Goal: Find specific page/section: Find specific page/section

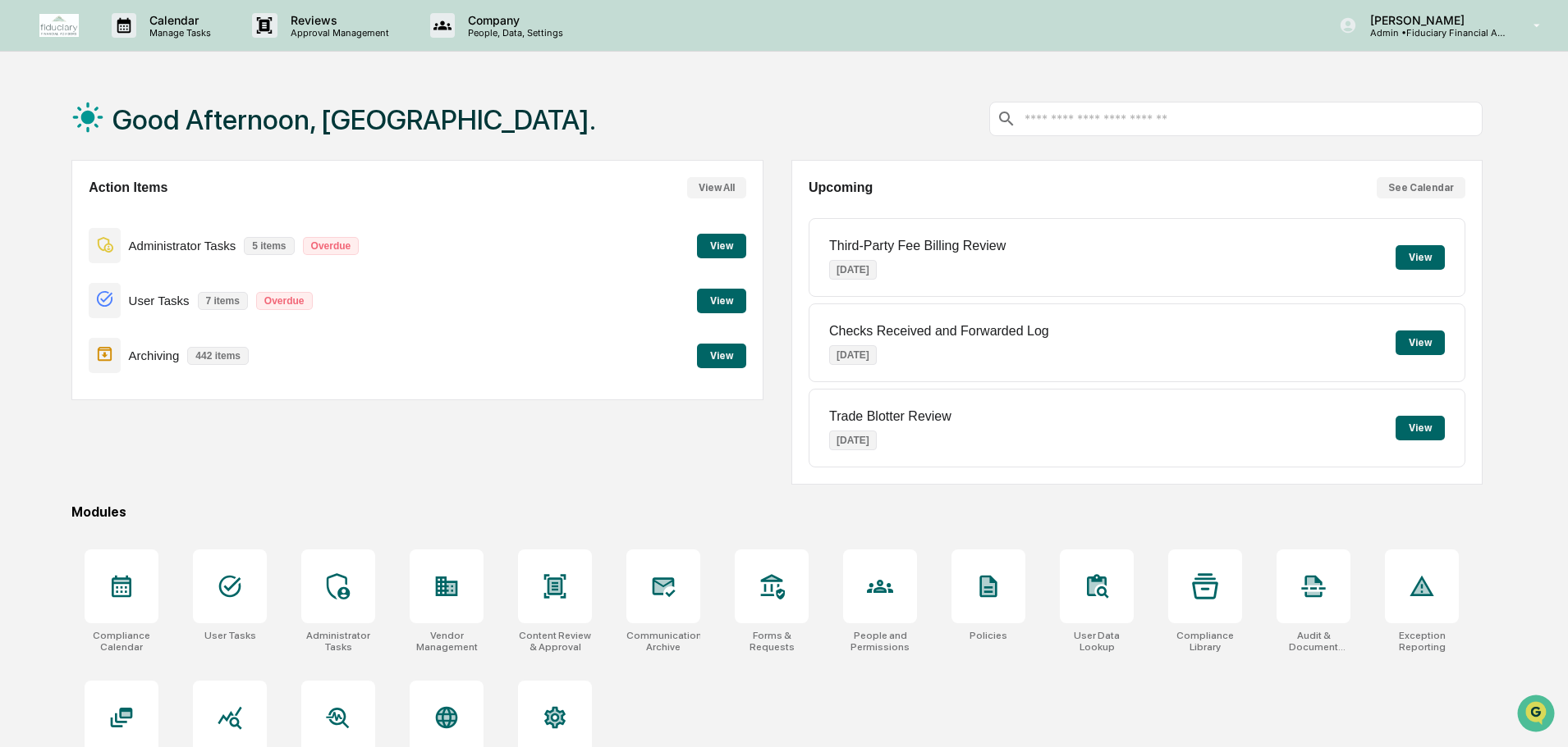
click at [717, 351] on button "View" at bounding box center [721, 356] width 49 height 25
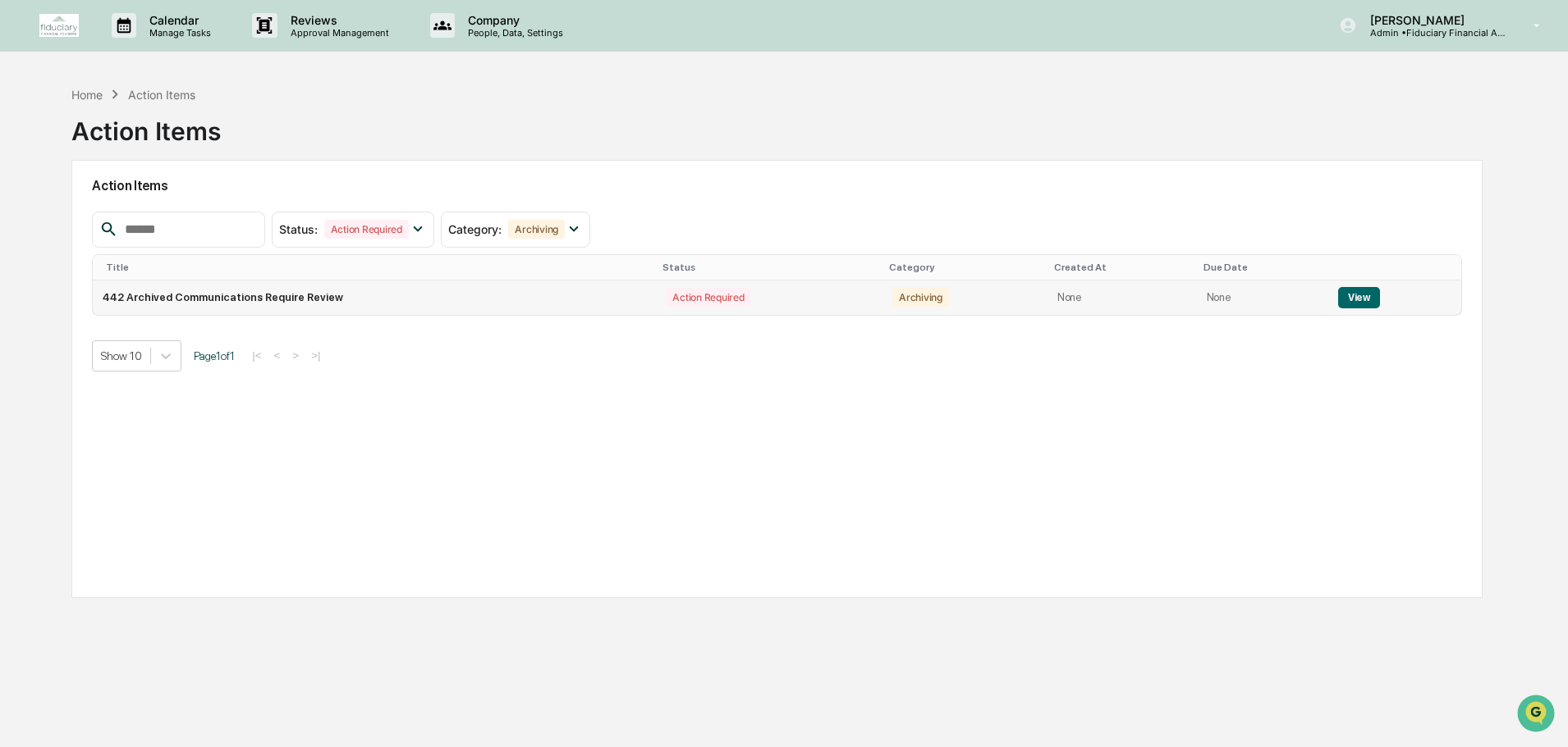
click at [1343, 303] on button "View" at bounding box center [1358, 298] width 42 height 21
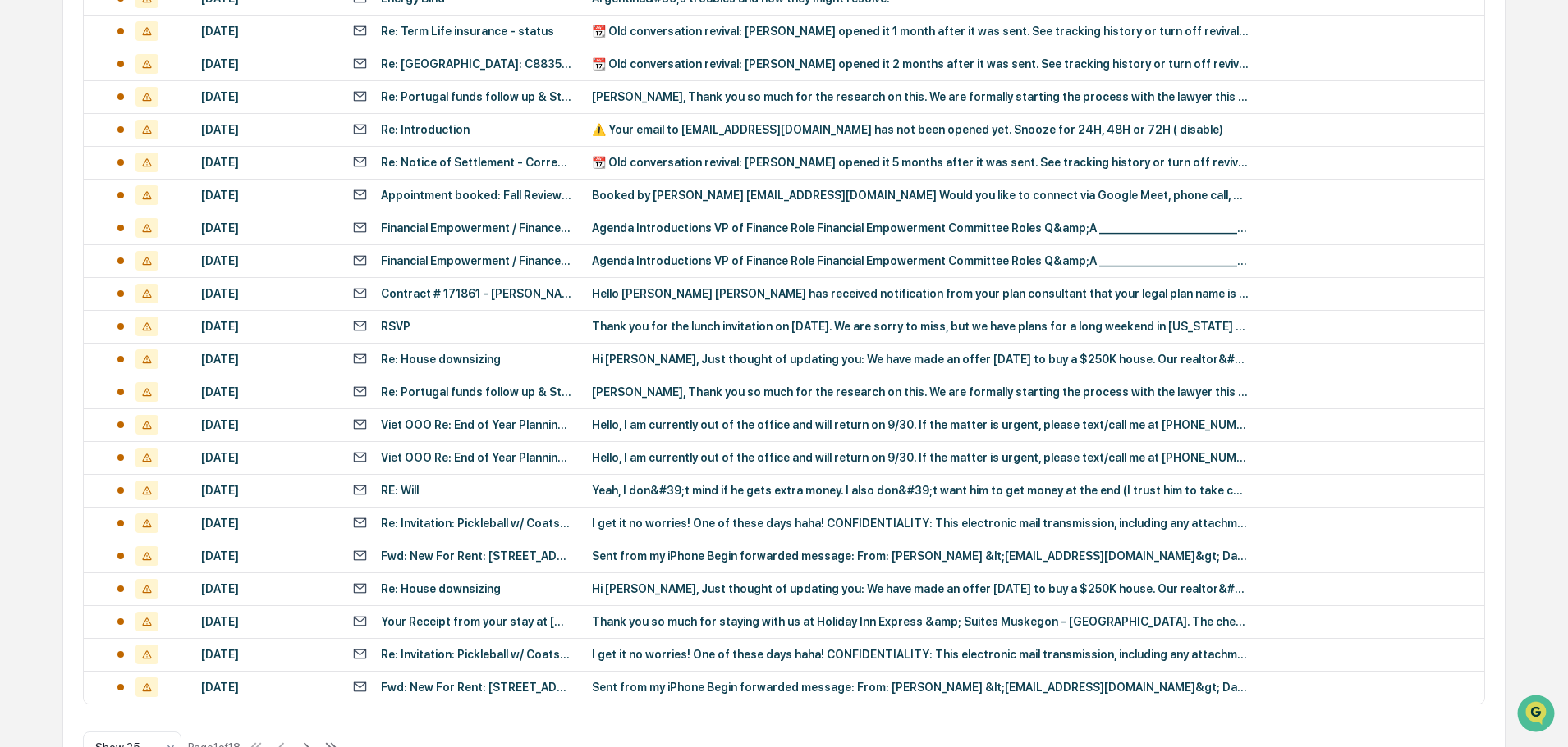
scroll to position [543, 0]
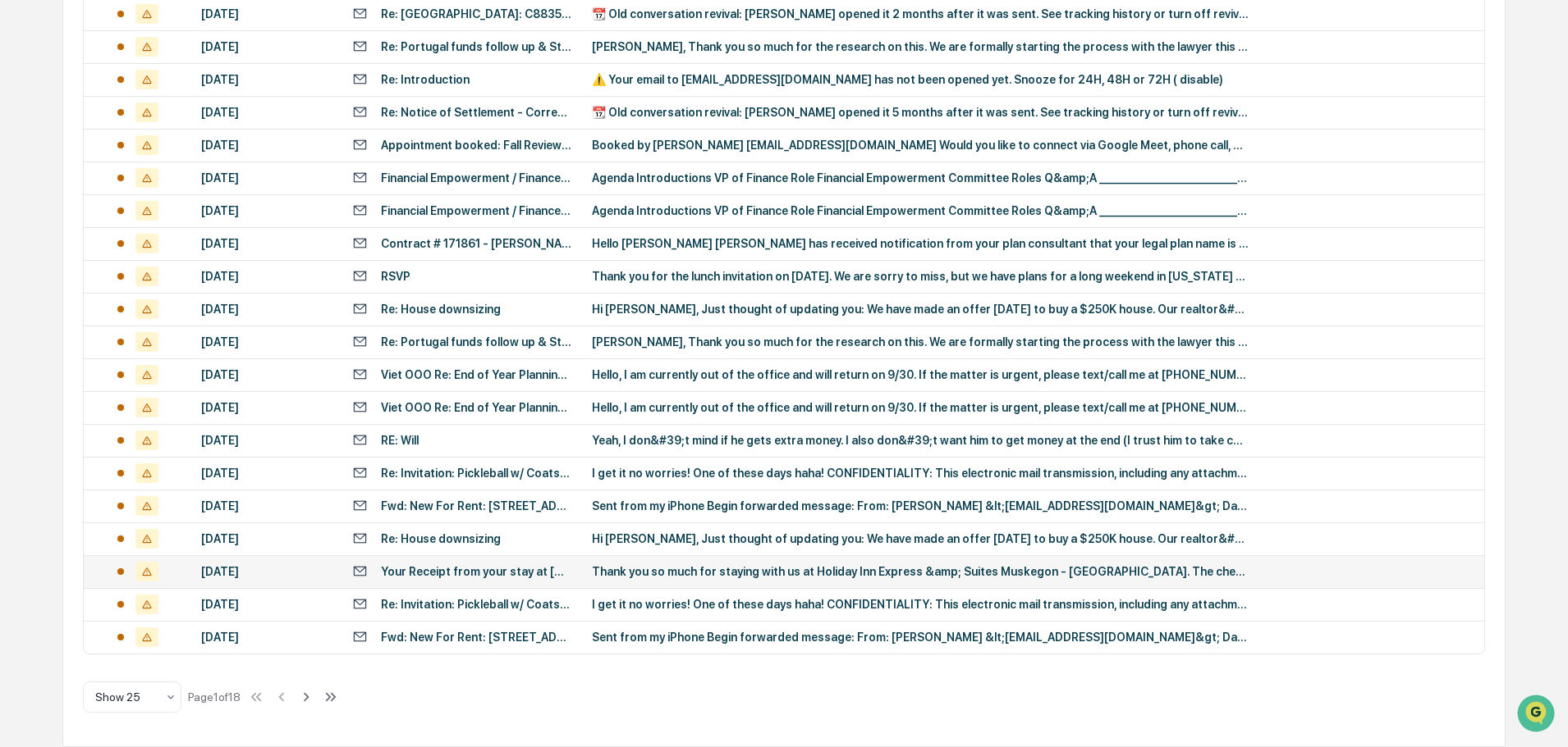
click at [571, 573] on div "Your Receipt from your stay at [GEOGRAPHIC_DATA] - [GEOGRAPHIC_DATA]" at bounding box center [476, 572] width 191 height 14
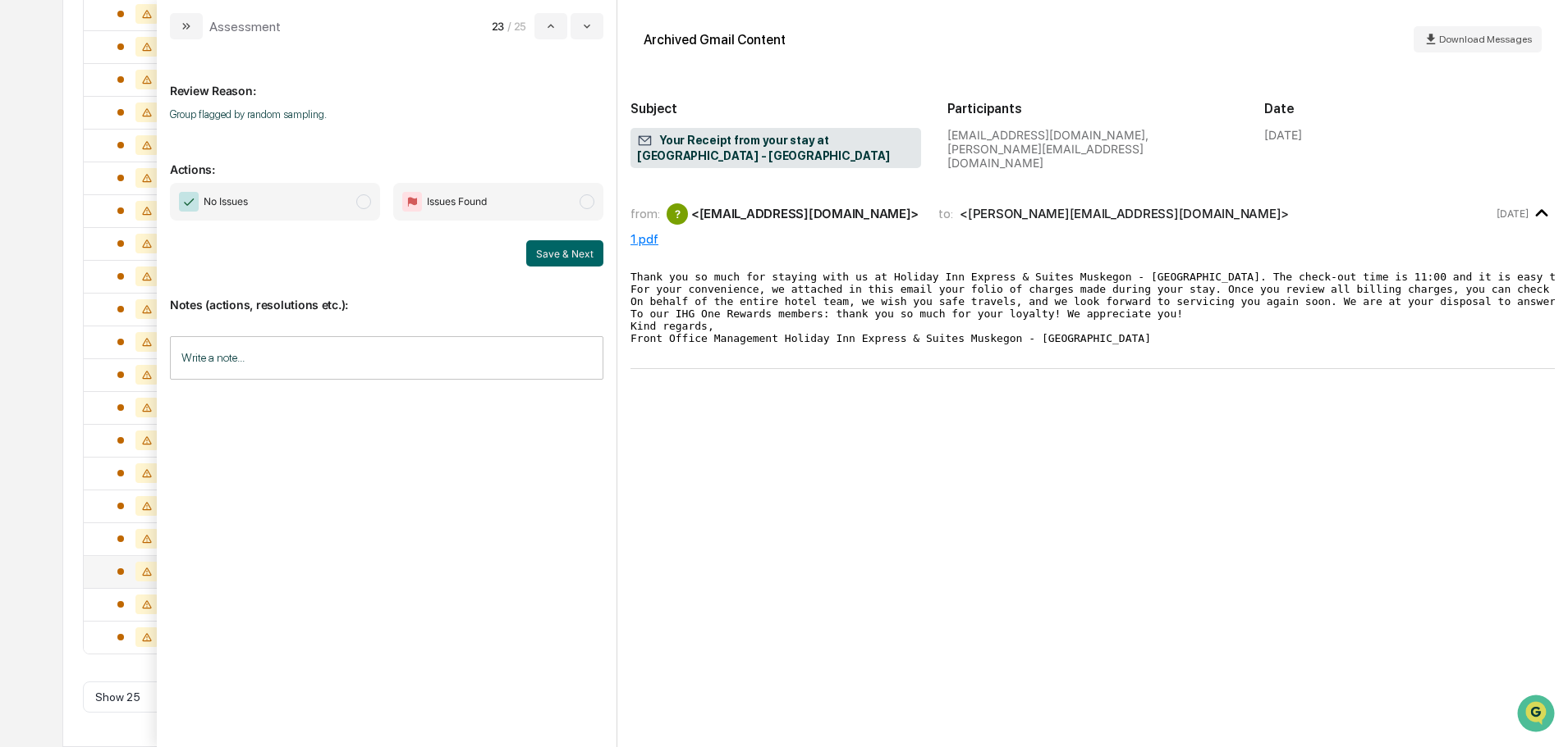
click at [33, 75] on div "Calendar Manage Tasks Reviews Approval Management Company People, Data, Setting…" at bounding box center [784, 101] width 1568 height 1290
